Goal: Transaction & Acquisition: Purchase product/service

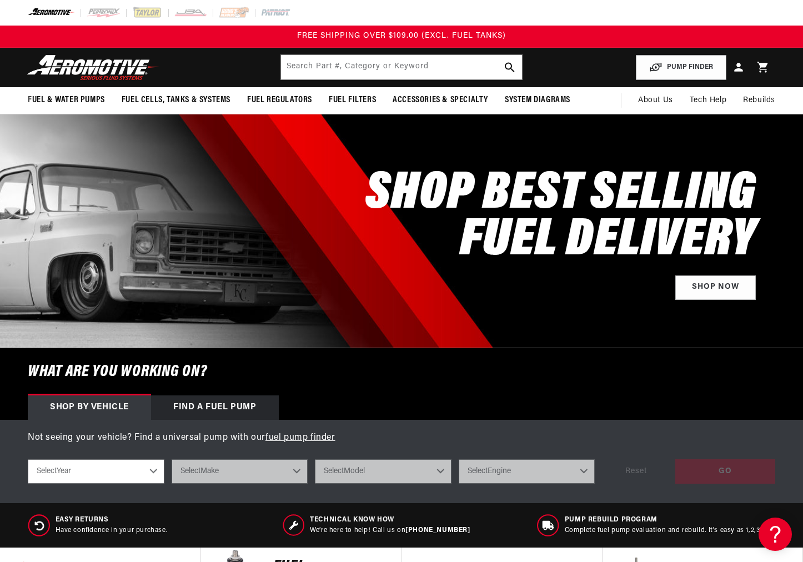
scroll to position [53786, 0]
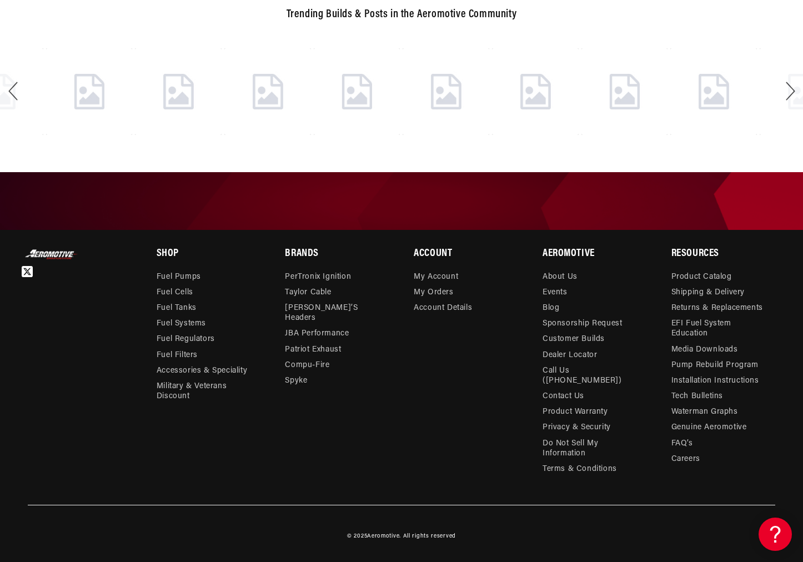
scroll to position [34532, 0]
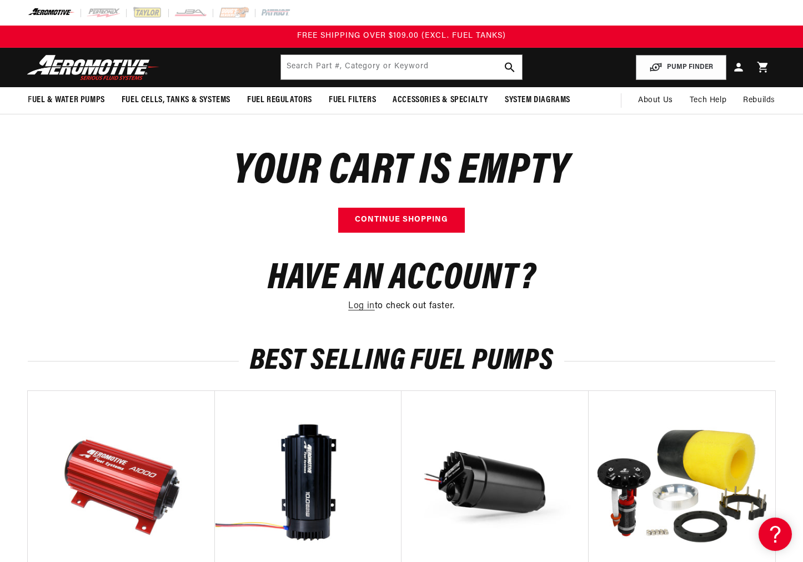
scroll to position [7599, 0]
